Goal: Task Accomplishment & Management: Use online tool/utility

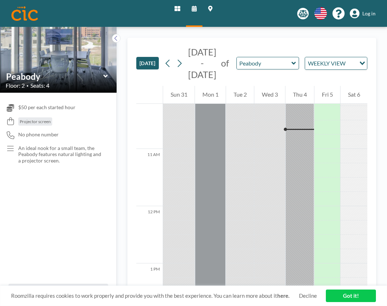
scroll to position [587, 0]
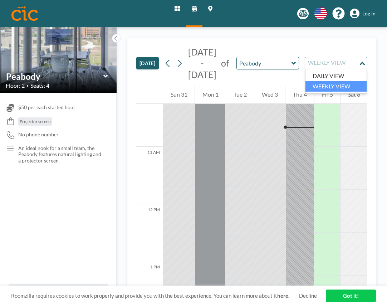
click at [333, 64] on div "WEEKLY VIEW" at bounding box center [332, 62] width 54 height 11
click at [326, 73] on li "DAILY VIEW" at bounding box center [336, 76] width 61 height 10
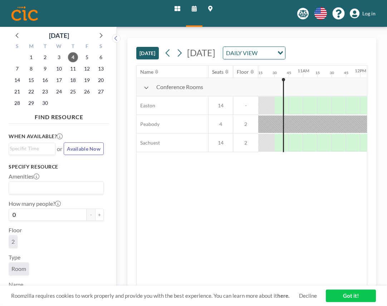
scroll to position [0, 587]
click at [183, 57] on icon at bounding box center [179, 53] width 7 height 11
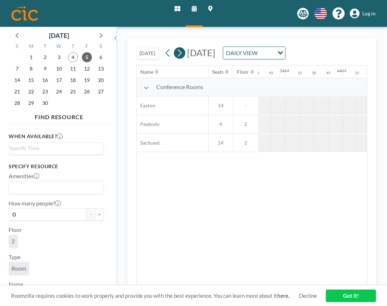
click at [183, 57] on icon at bounding box center [179, 53] width 7 height 11
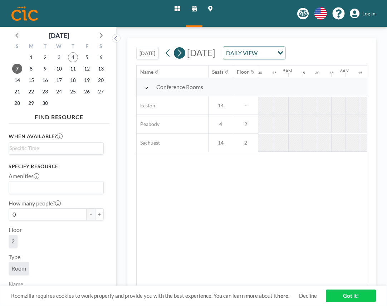
scroll to position [0, 0]
click at [182, 57] on icon at bounding box center [180, 53] width 4 height 8
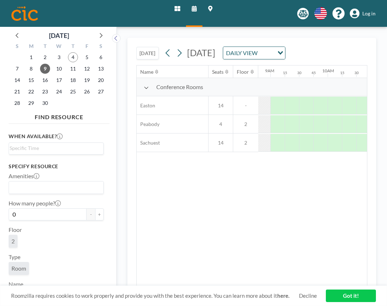
scroll to position [0, 514]
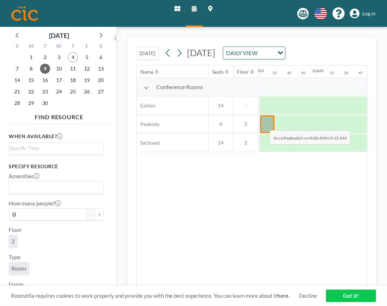
click at [264, 133] on div at bounding box center [267, 124] width 14 height 18
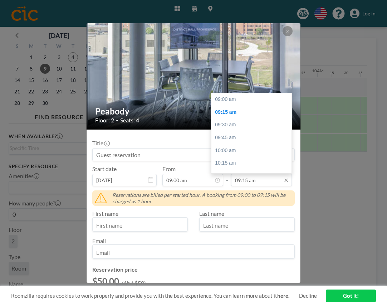
scroll to position [13, 0]
click at [267, 181] on input "09:15 am" at bounding box center [261, 180] width 61 height 12
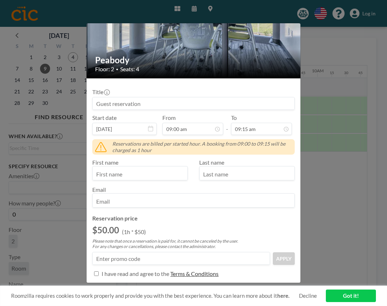
scroll to position [48, 0]
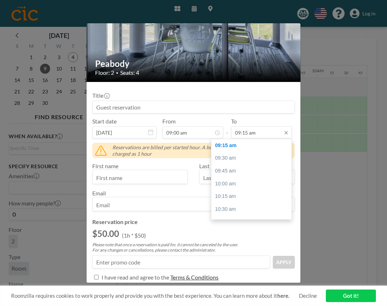
click at [244, 130] on input "09:15 am" at bounding box center [261, 132] width 61 height 12
click at [231, 164] on div "03:00 pm" at bounding box center [252, 161] width 80 height 13
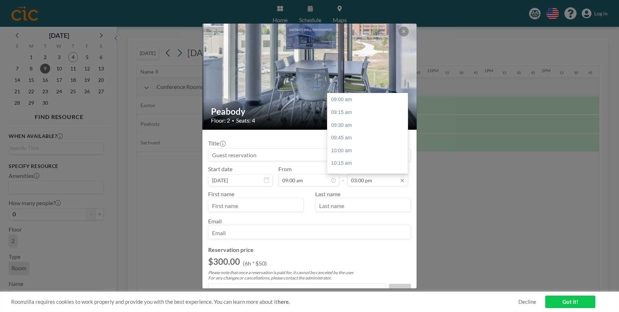
scroll to position [306, 0]
click at [374, 183] on input "03:00 pm" at bounding box center [377, 180] width 61 height 12
click at [346, 158] on div "02:00 pm" at bounding box center [367, 155] width 80 height 13
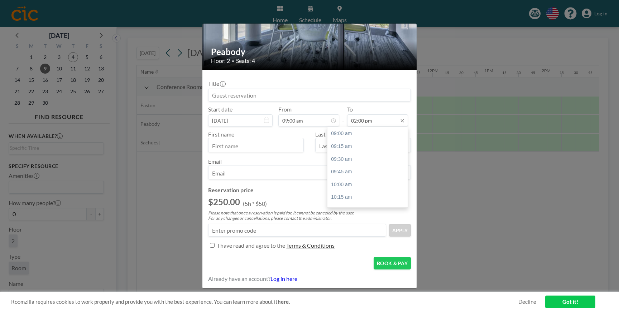
scroll to position [255, 0]
click at [369, 118] on input "02:00 pm" at bounding box center [377, 121] width 61 height 12
click at [344, 188] on div "02:30 pm" at bounding box center [367, 190] width 80 height 13
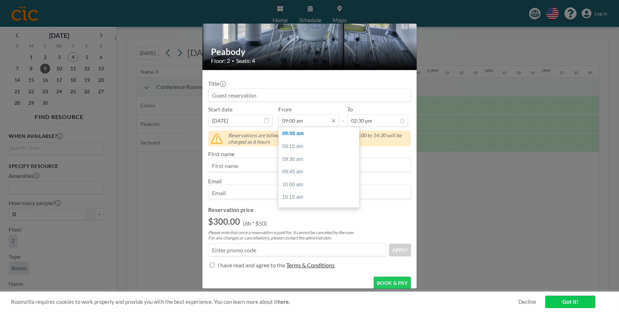
click at [293, 125] on input "09:00 am" at bounding box center [308, 121] width 61 height 12
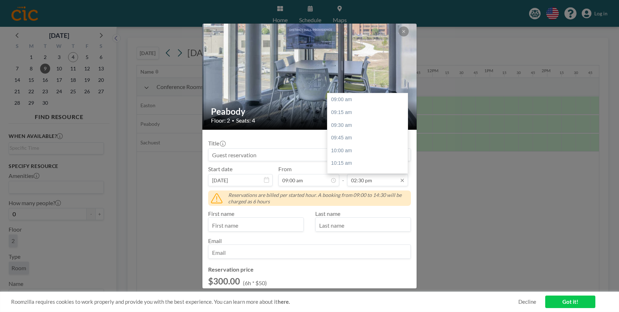
scroll to position [280, 0]
click at [370, 179] on input "02:30 pm" at bounding box center [377, 180] width 61 height 12
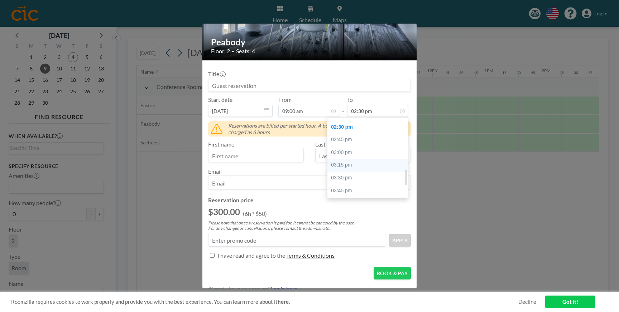
scroll to position [276, 0]
click at [343, 156] on div "03:00 pm" at bounding box center [367, 154] width 80 height 13
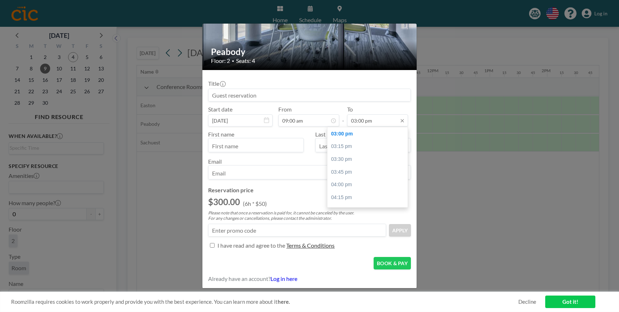
click at [374, 125] on input "03:00 pm" at bounding box center [377, 121] width 61 height 12
click at [387, 111] on div "To 03:00 pm" at bounding box center [377, 116] width 61 height 21
click at [369, 122] on input "03:00 pm" at bounding box center [377, 121] width 61 height 12
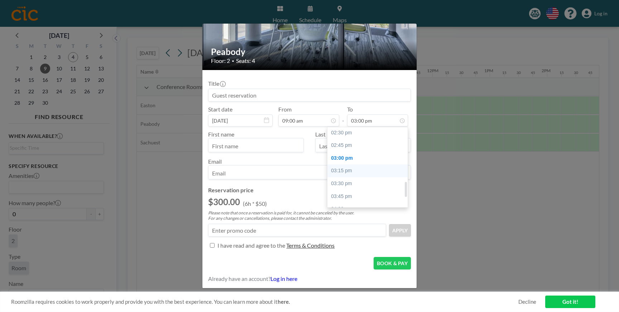
scroll to position [267, 0]
click at [342, 146] on div "02:30 pm" at bounding box center [367, 147] width 80 height 13
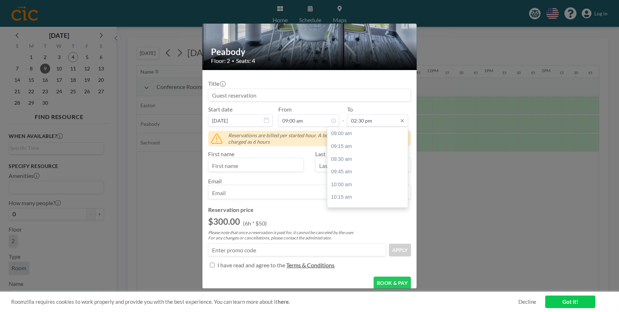
scroll to position [280, 0]
click at [345, 162] on div "03:00 pm" at bounding box center [367, 159] width 80 height 13
type input "03:00 pm"
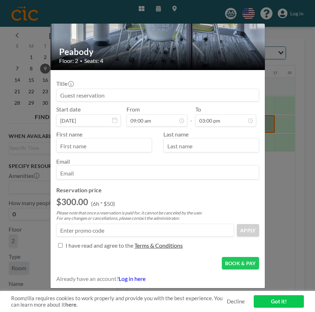
scroll to position [0, 0]
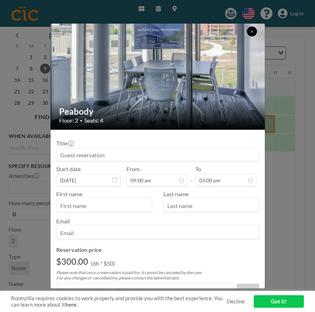
click at [252, 31] on icon at bounding box center [251, 31] width 4 height 4
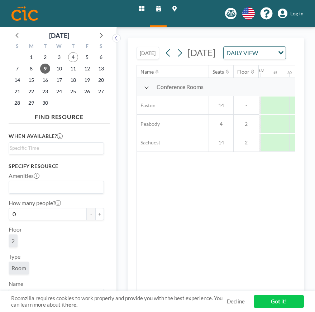
click at [221, 210] on div "Name Seats Floor 12AM 15 30 45 1AM 15 30 45 2AM 15 30 45 3AM 15 30 45 4AM 15 30…" at bounding box center [216, 179] width 158 height 227
click at [31, 13] on img at bounding box center [24, 13] width 26 height 14
